Goal: Task Accomplishment & Management: Complete application form

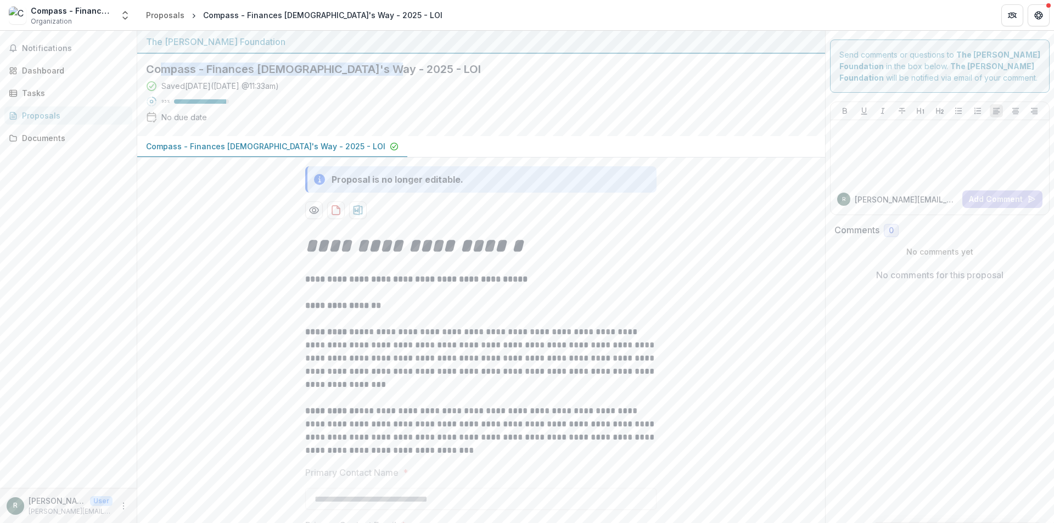
drag, startPoint x: 241, startPoint y: 66, endPoint x: 446, endPoint y: 71, distance: 204.2
click at [446, 71] on h2 "Compass - Finances [DEMOGRAPHIC_DATA]'s Way - 2025 - LOI" at bounding box center [472, 69] width 652 height 13
click at [50, 70] on div "Dashboard" at bounding box center [73, 71] width 102 height 12
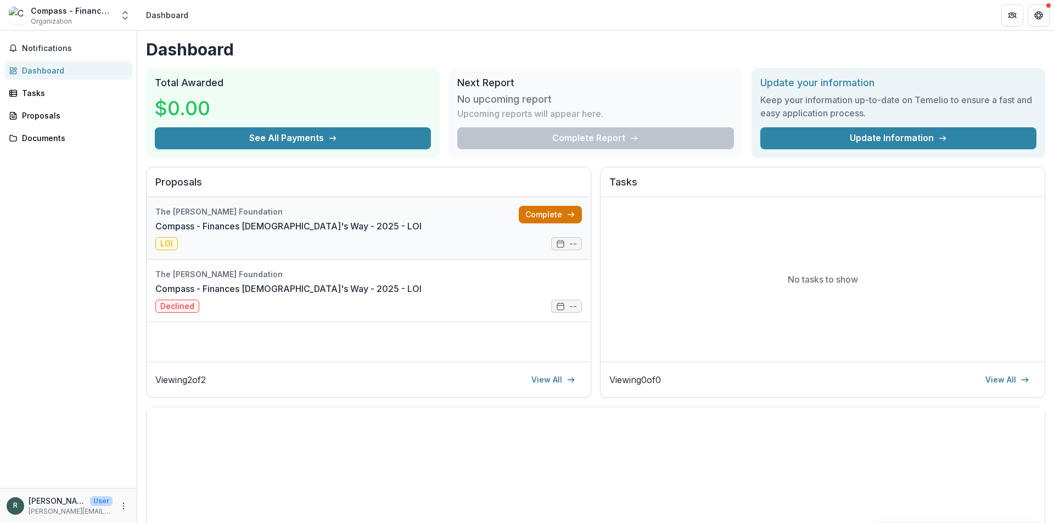
click at [537, 215] on link "Complete" at bounding box center [550, 215] width 63 height 18
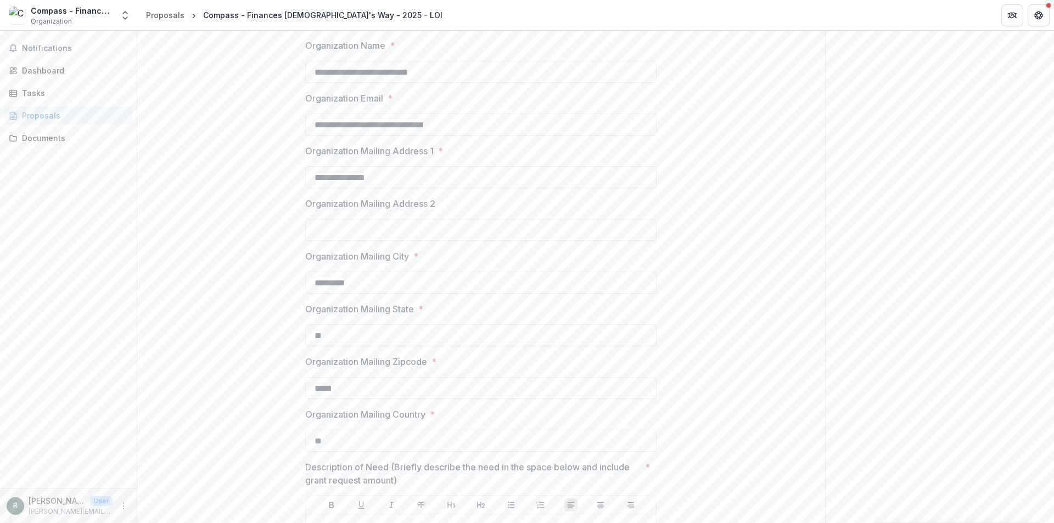
scroll to position [768, 0]
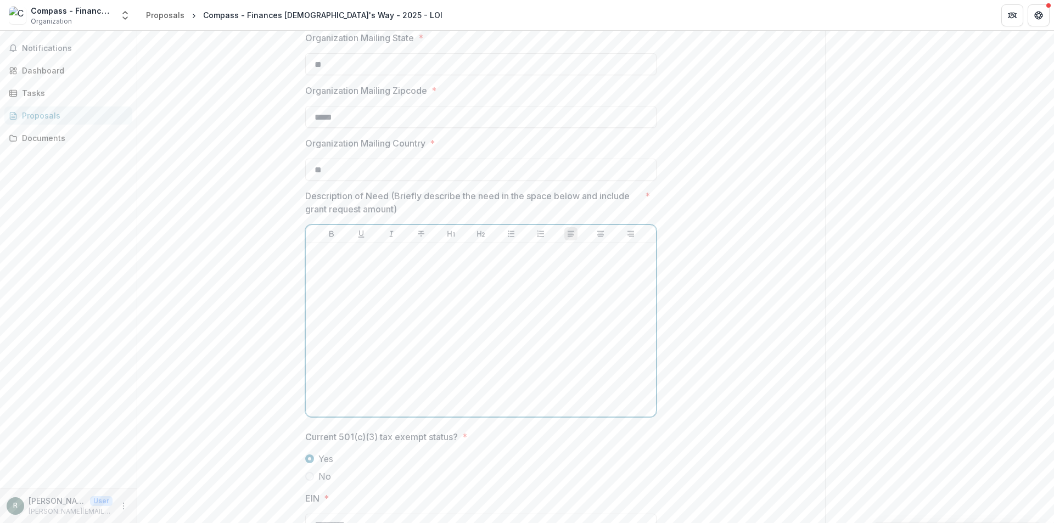
click at [424, 290] on div at bounding box center [480, 329] width 341 height 165
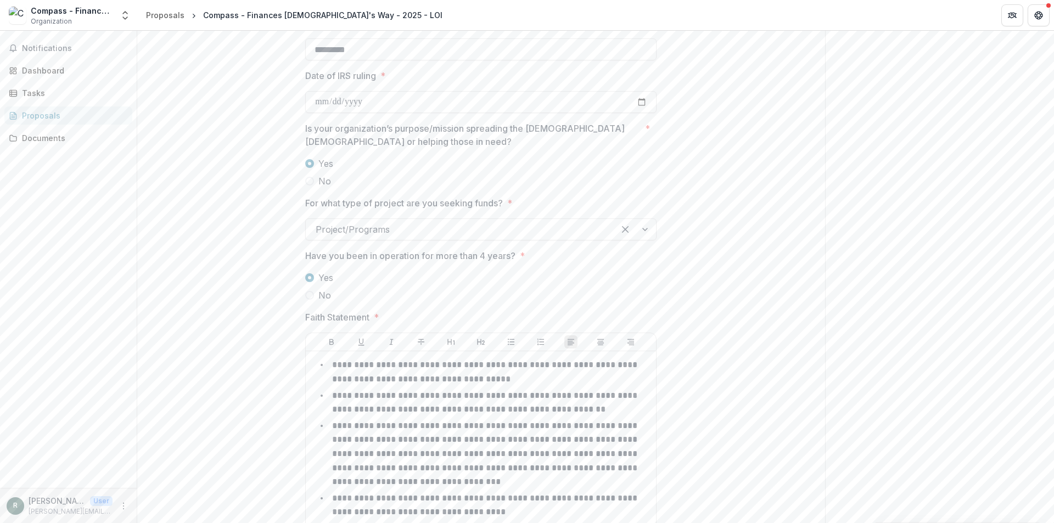
scroll to position [1262, 0]
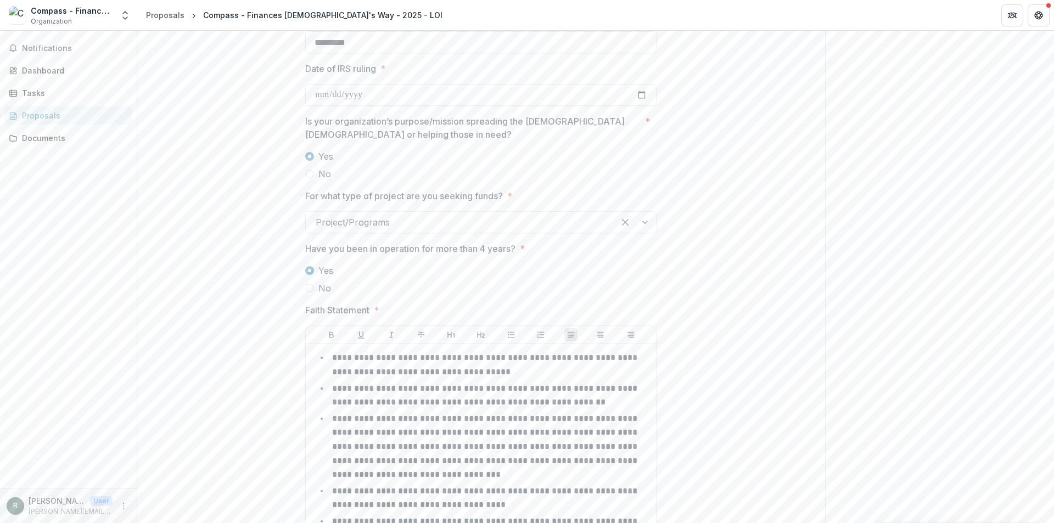
click at [441, 223] on div at bounding box center [460, 222] width 289 height 15
click at [442, 219] on div at bounding box center [460, 222] width 289 height 15
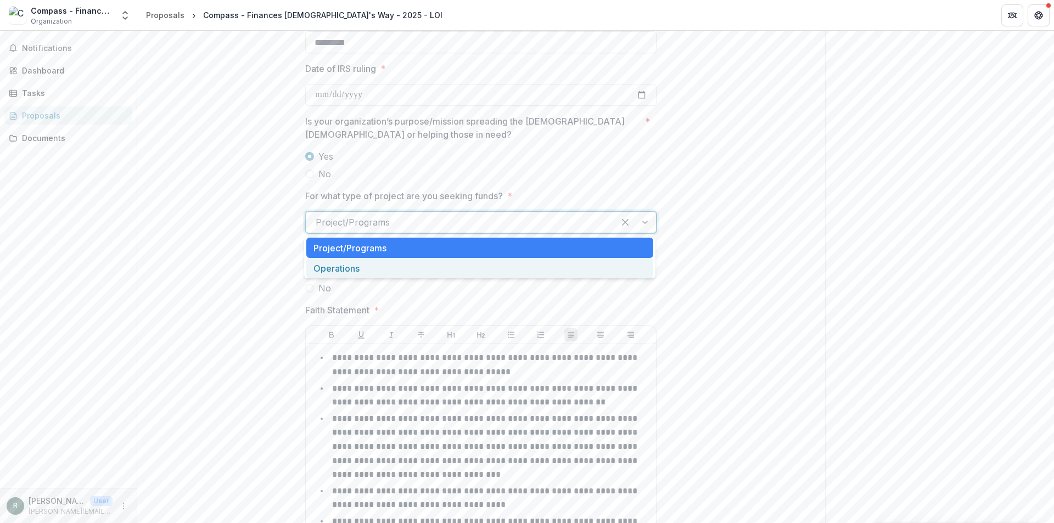
click at [378, 269] on div "Operations" at bounding box center [479, 268] width 347 height 20
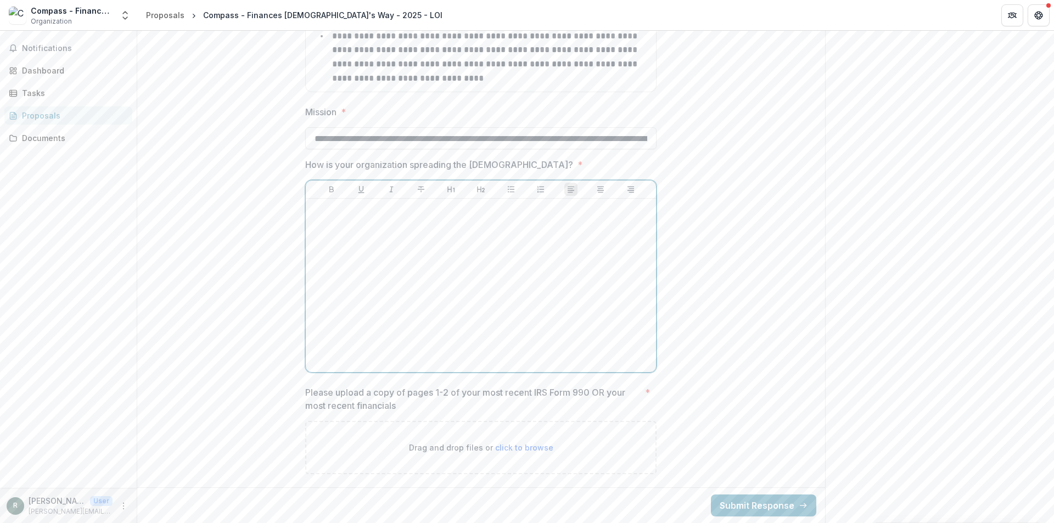
click at [415, 271] on div at bounding box center [480, 285] width 341 height 165
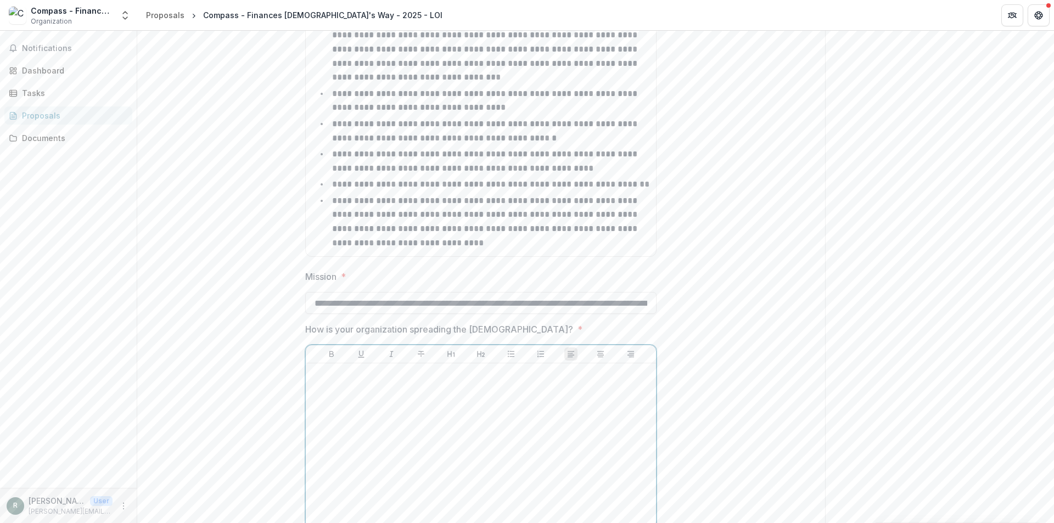
click at [387, 416] on div at bounding box center [480, 450] width 341 height 165
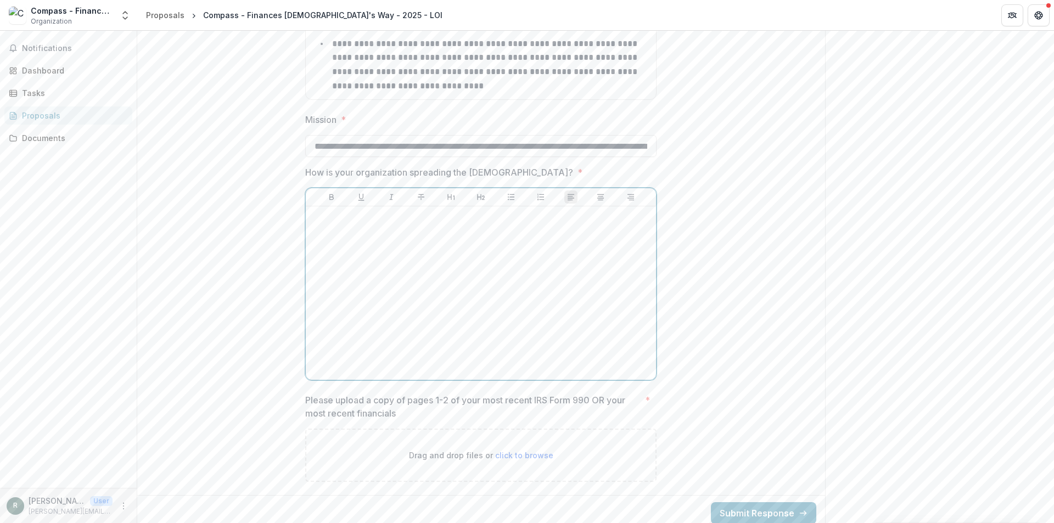
scroll to position [1824, 0]
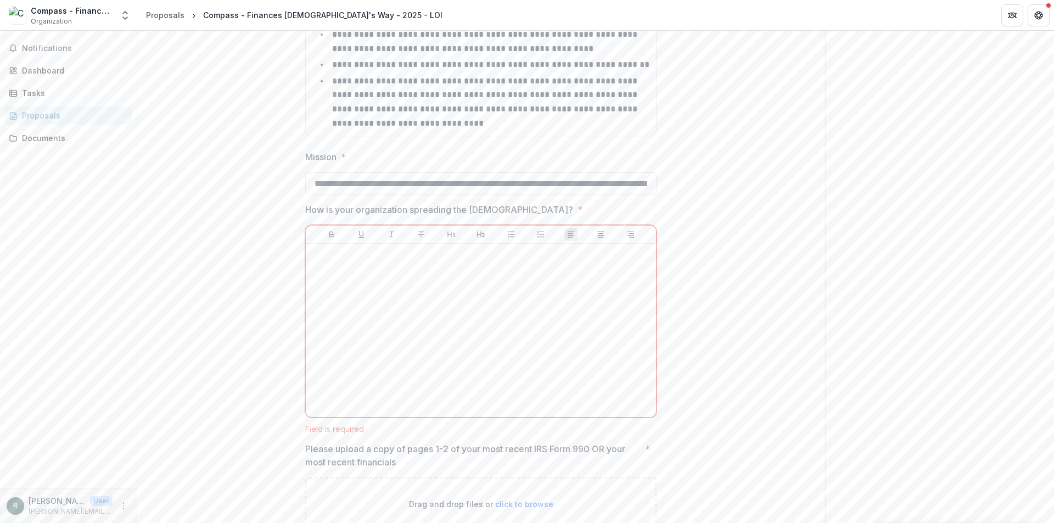
drag, startPoint x: 268, startPoint y: 336, endPoint x: 264, endPoint y: 318, distance: 18.1
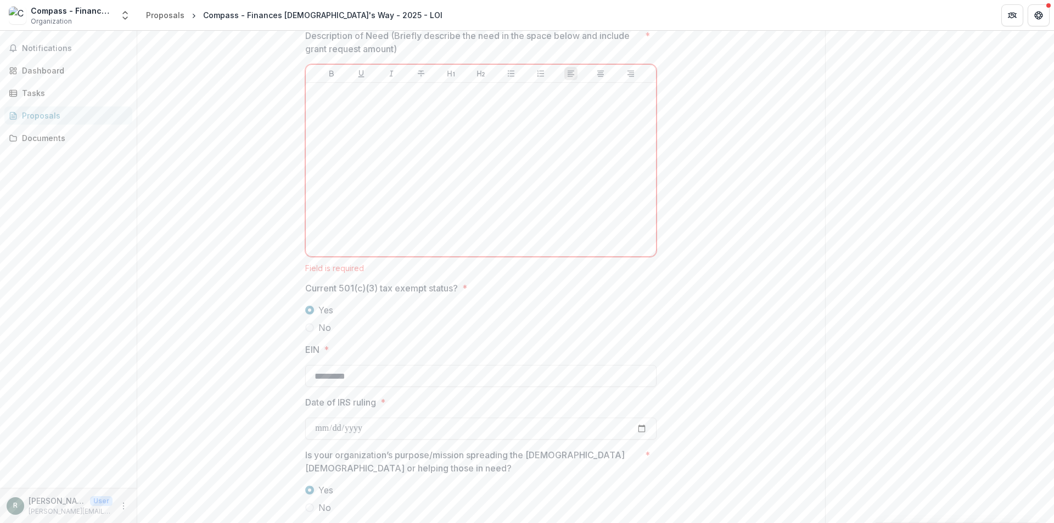
drag, startPoint x: 274, startPoint y: 346, endPoint x: 265, endPoint y: 250, distance: 96.5
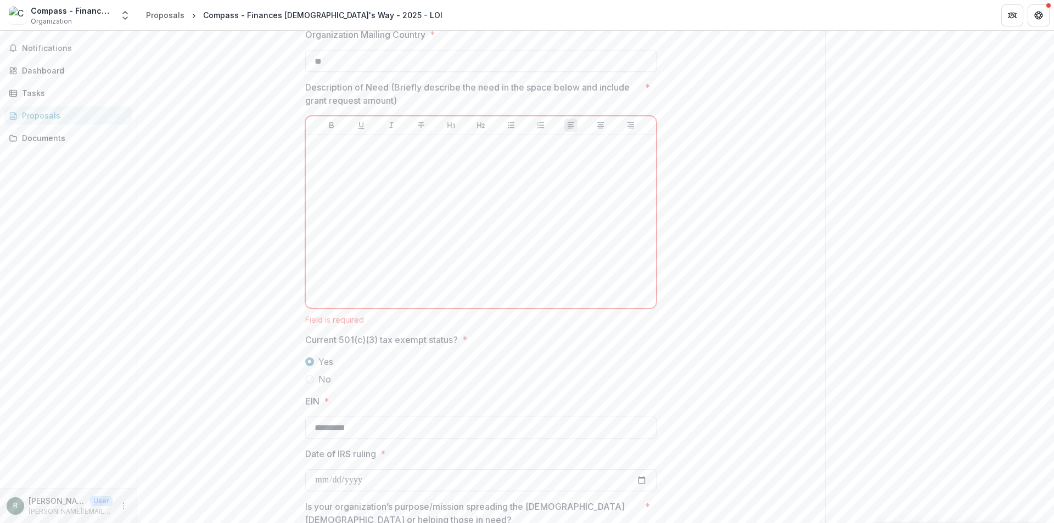
scroll to position [815, 0]
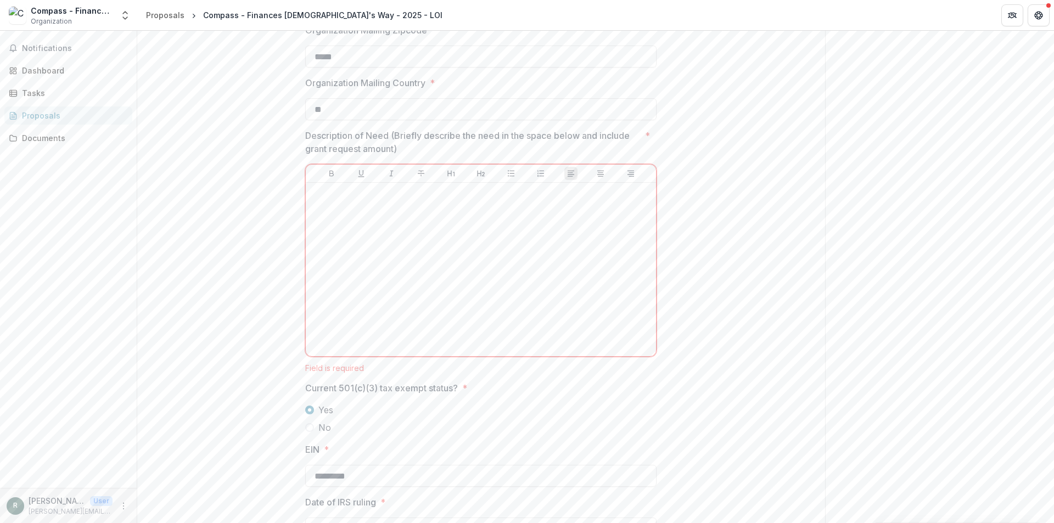
drag, startPoint x: 265, startPoint y: 300, endPoint x: 271, endPoint y: 267, distance: 33.5
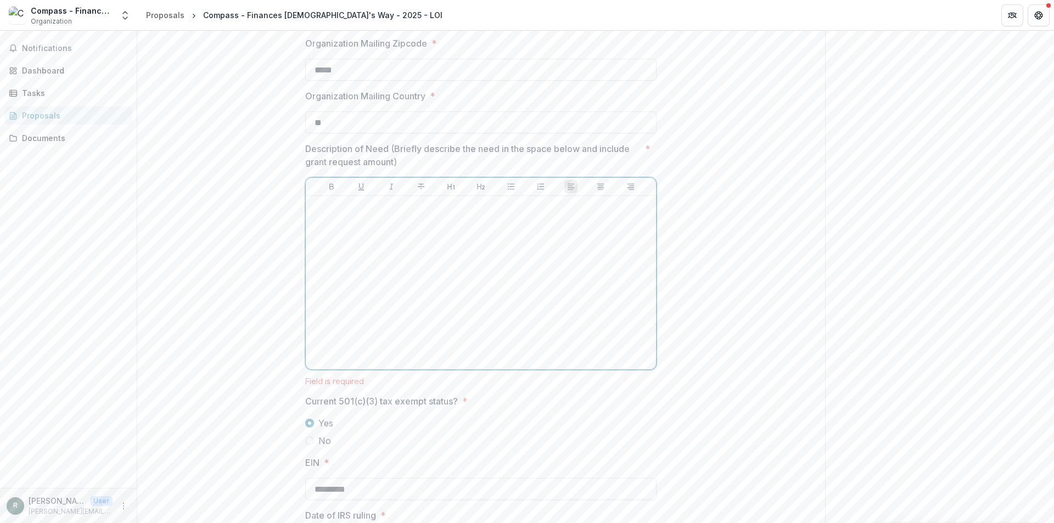
click at [374, 269] on div at bounding box center [480, 282] width 341 height 165
click at [243, 184] on div "**********" at bounding box center [481, 438] width 688 height 2130
click at [374, 226] on div at bounding box center [480, 282] width 341 height 165
click at [260, 206] on div "**********" at bounding box center [481, 438] width 688 height 2130
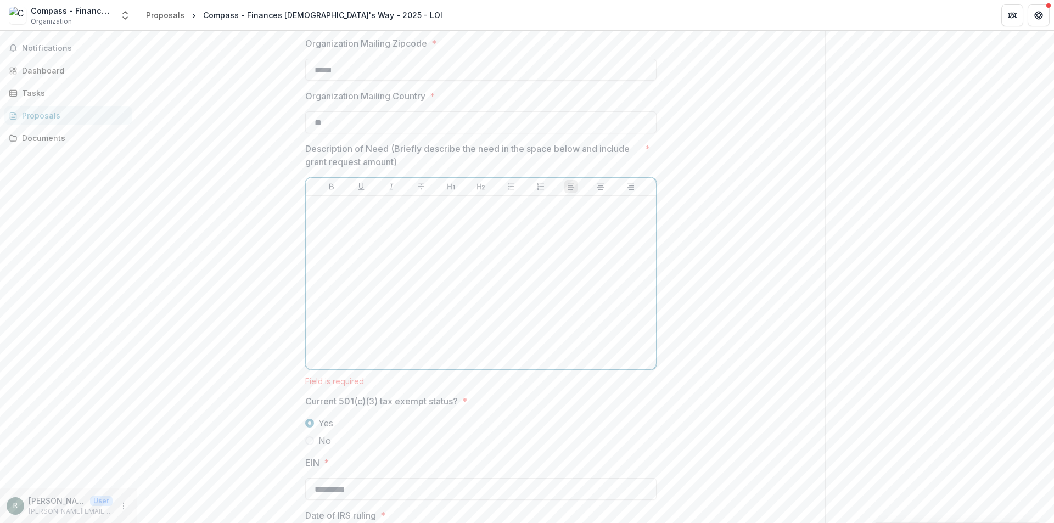
click at [370, 242] on div at bounding box center [480, 282] width 341 height 165
